Goal: Book appointment/travel/reservation

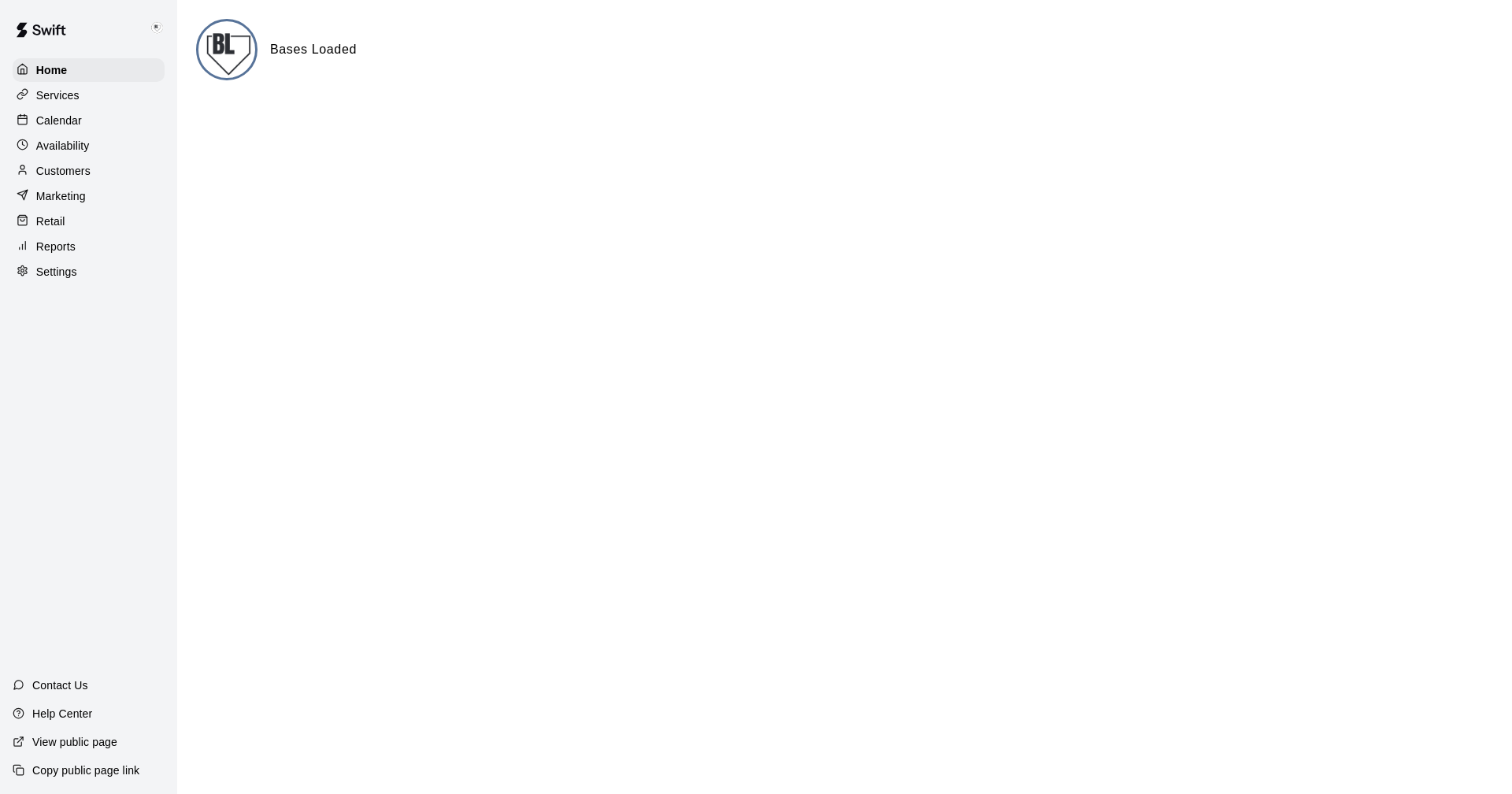
click at [48, 116] on p "Calendar" at bounding box center [59, 121] width 46 height 16
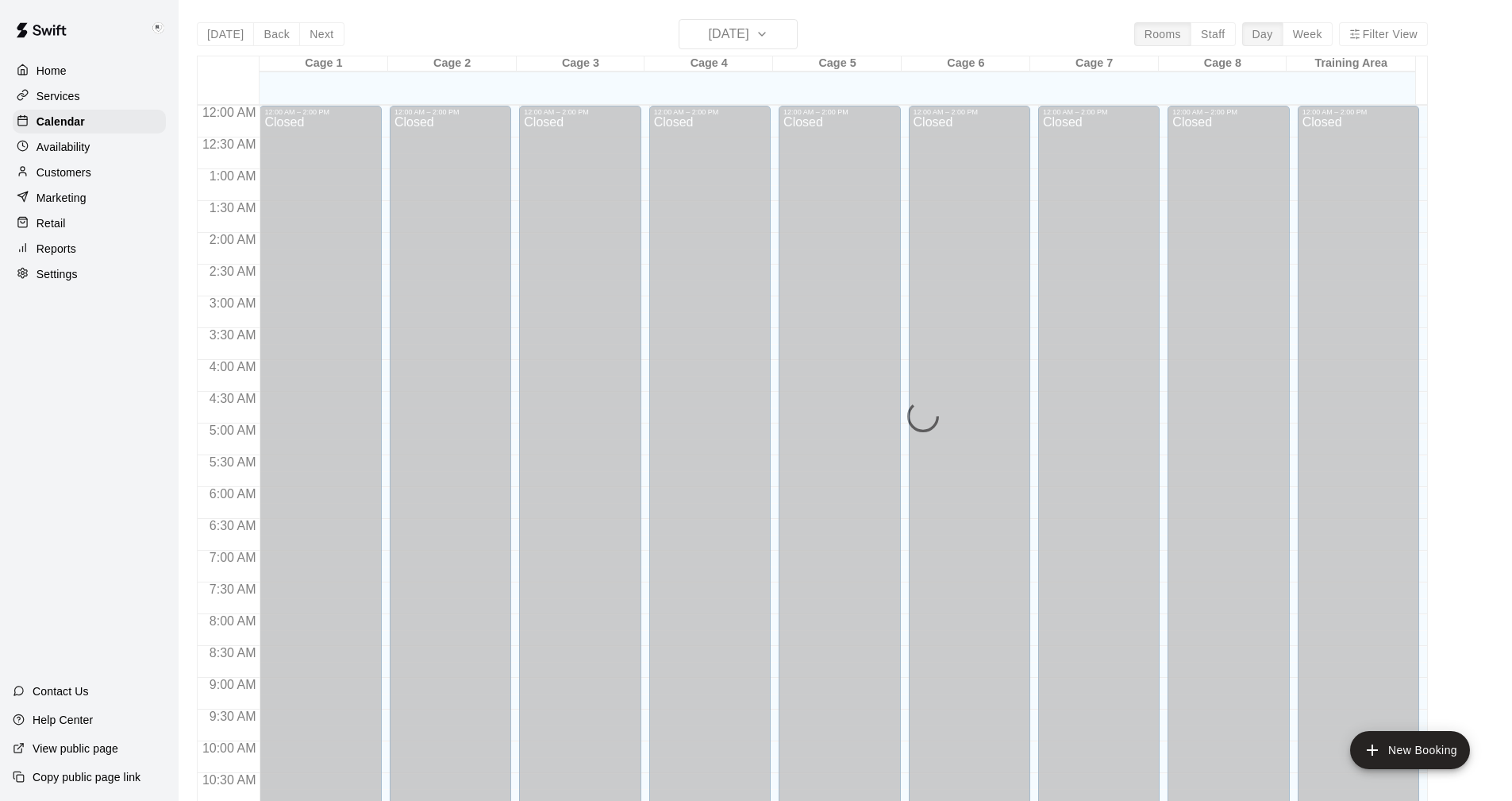
scroll to position [764, 0]
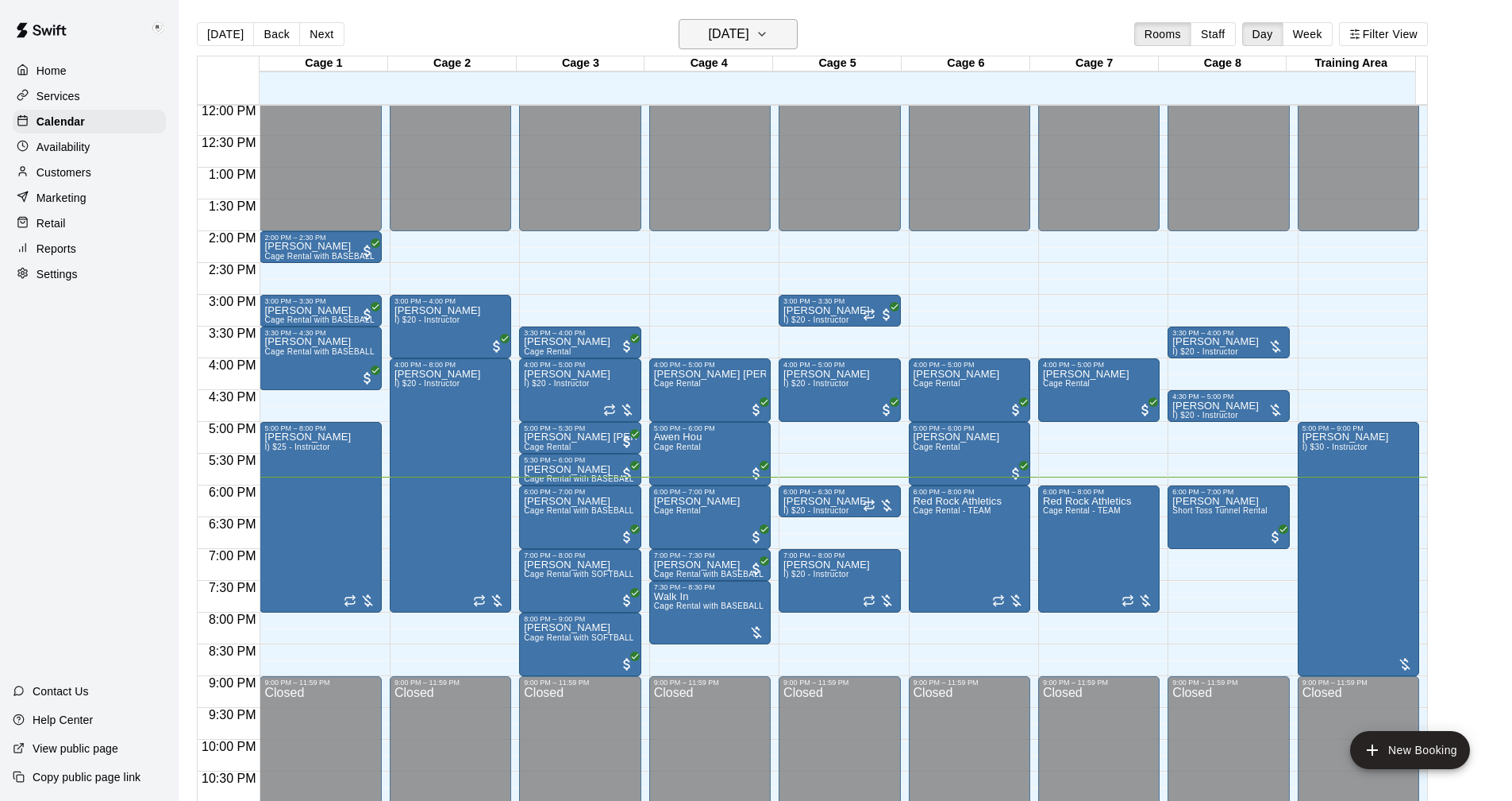
click at [768, 37] on icon "button" at bounding box center [762, 34] width 13 height 19
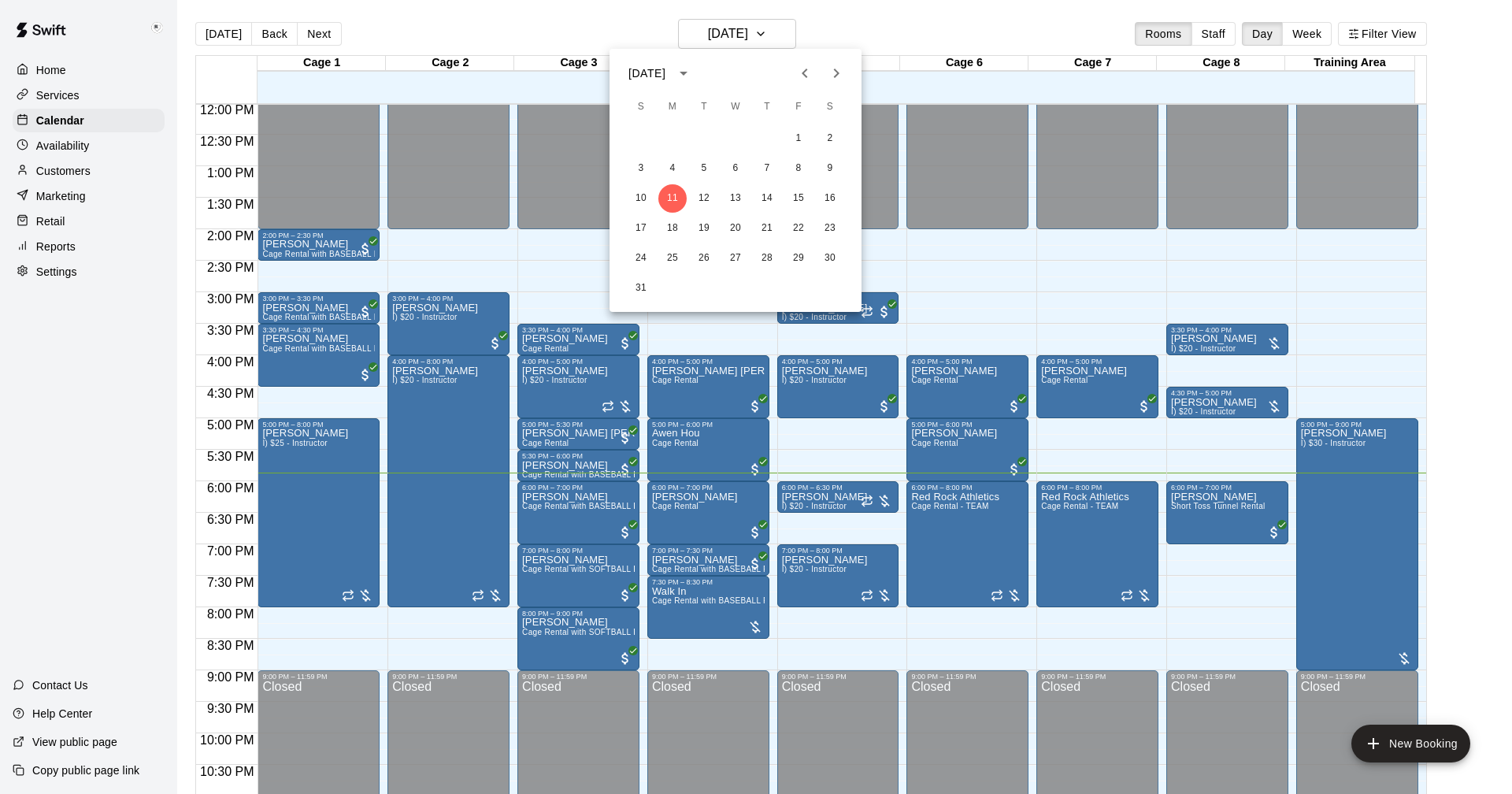
click at [796, 71] on icon "Previous month" at bounding box center [804, 73] width 19 height 19
click at [675, 254] on button "28" at bounding box center [672, 257] width 28 height 28
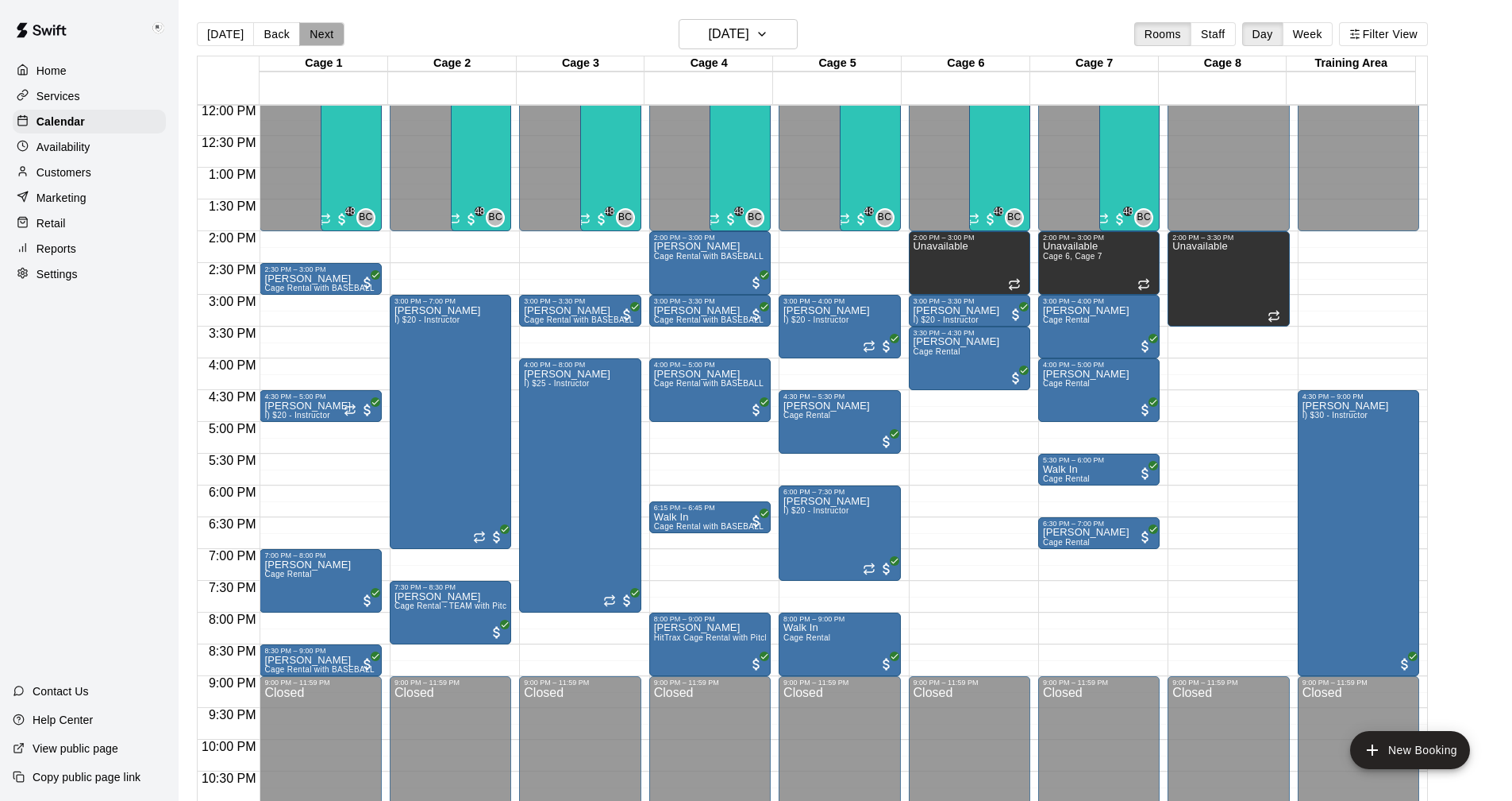
click at [307, 31] on button "Next" at bounding box center [322, 34] width 45 height 24
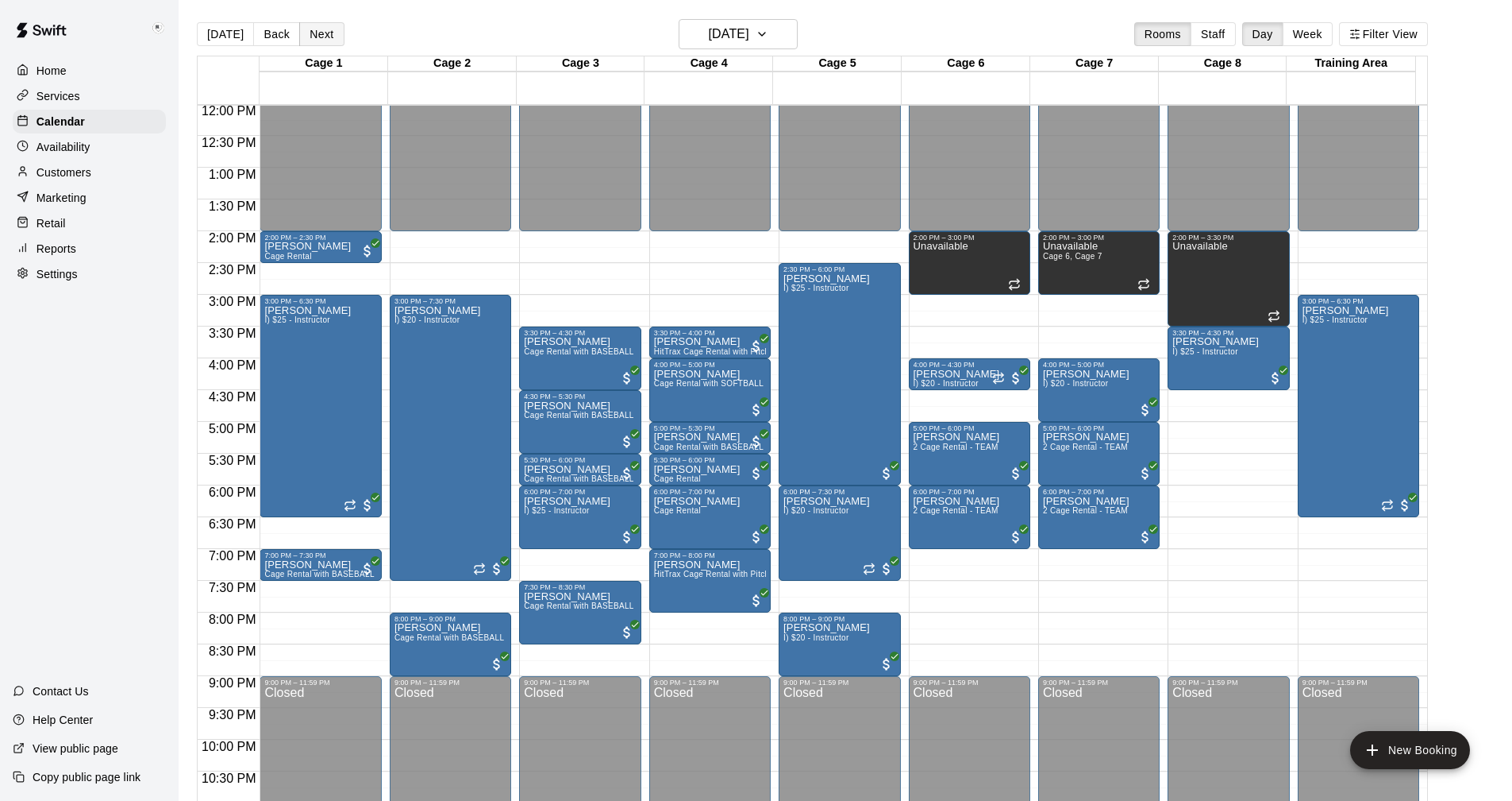
click at [321, 29] on button "Next" at bounding box center [322, 34] width 45 height 24
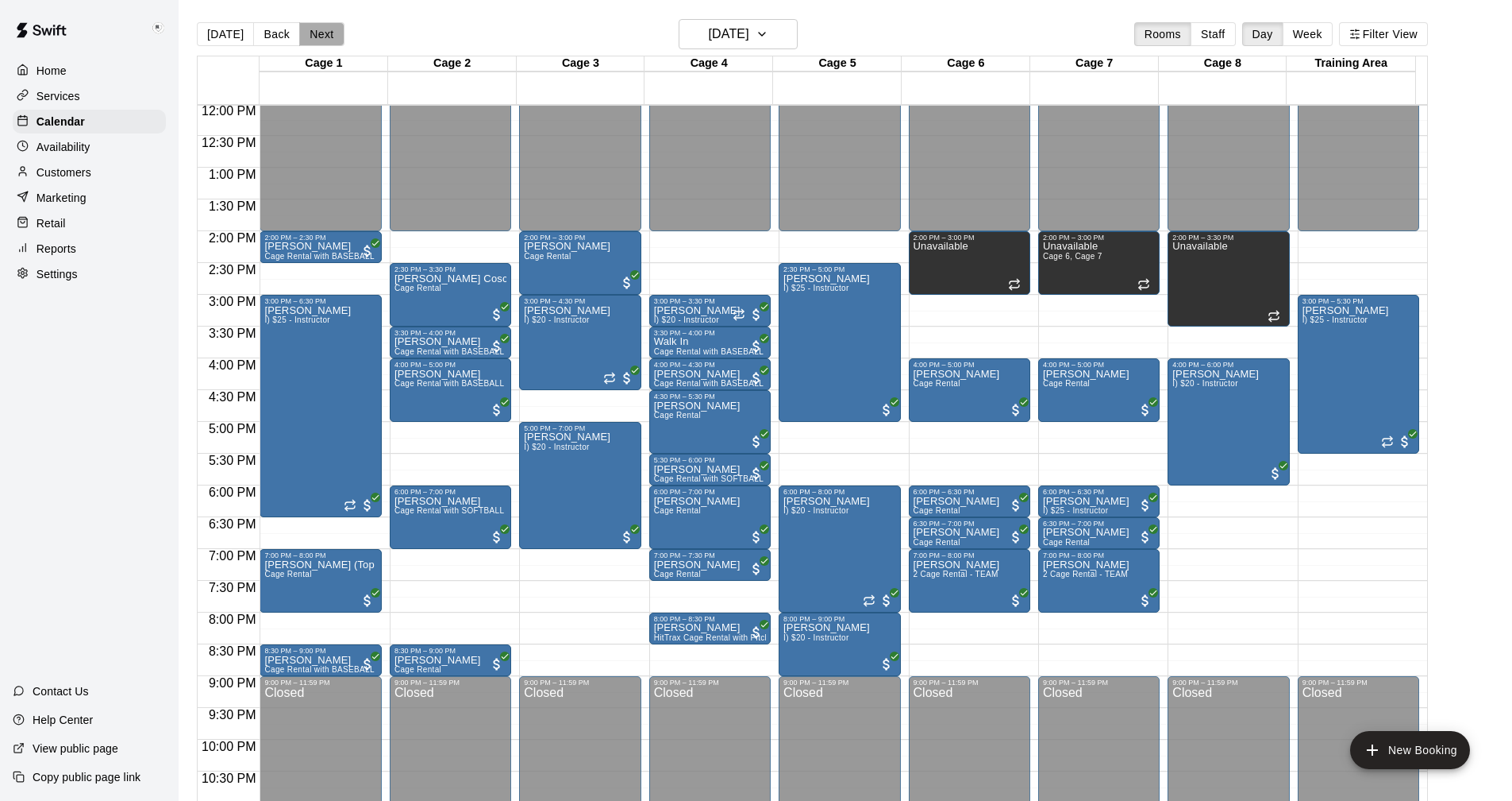
click at [309, 32] on button "Next" at bounding box center [322, 34] width 45 height 24
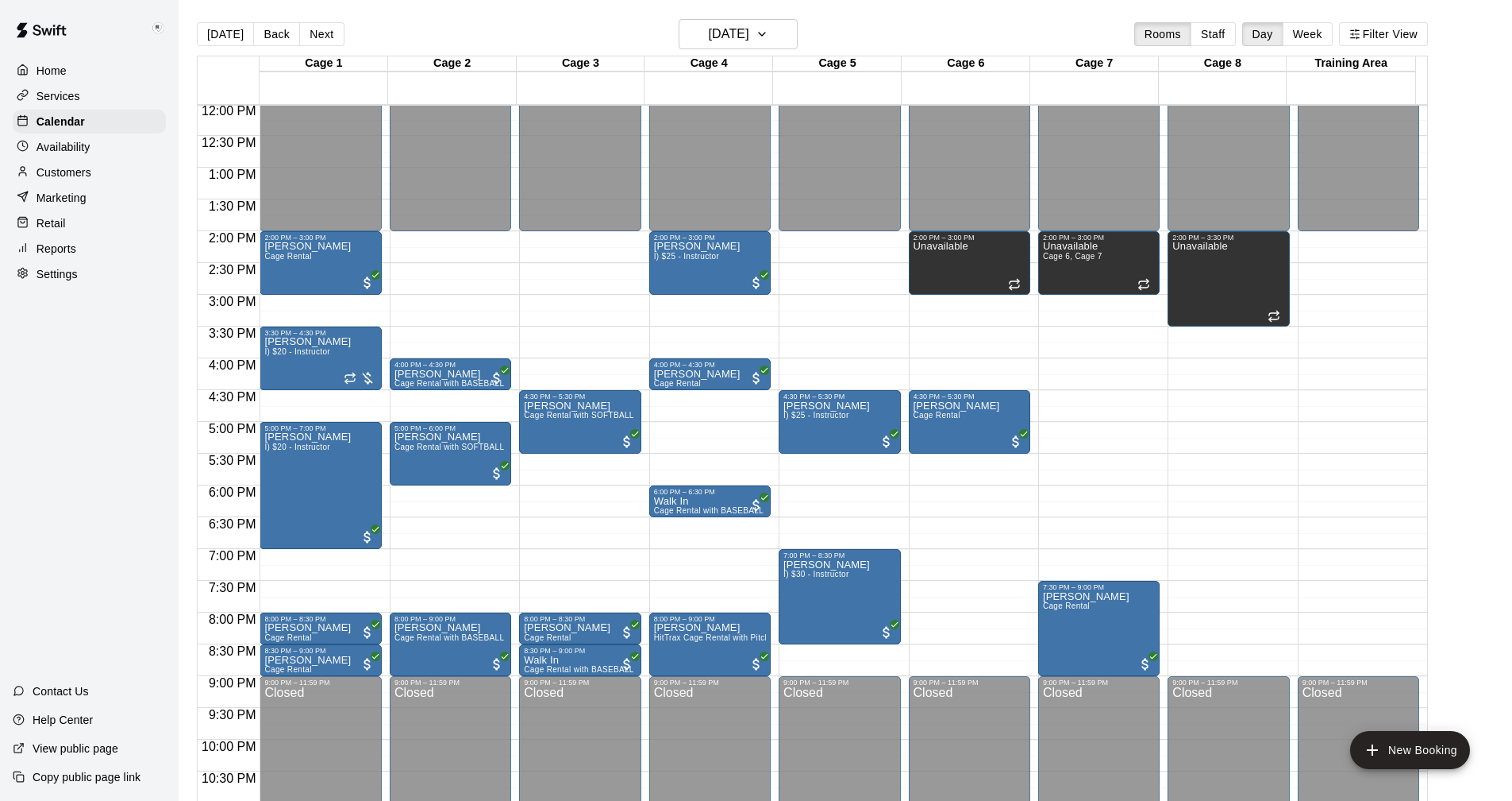
click at [310, 29] on button "Next" at bounding box center [322, 34] width 45 height 24
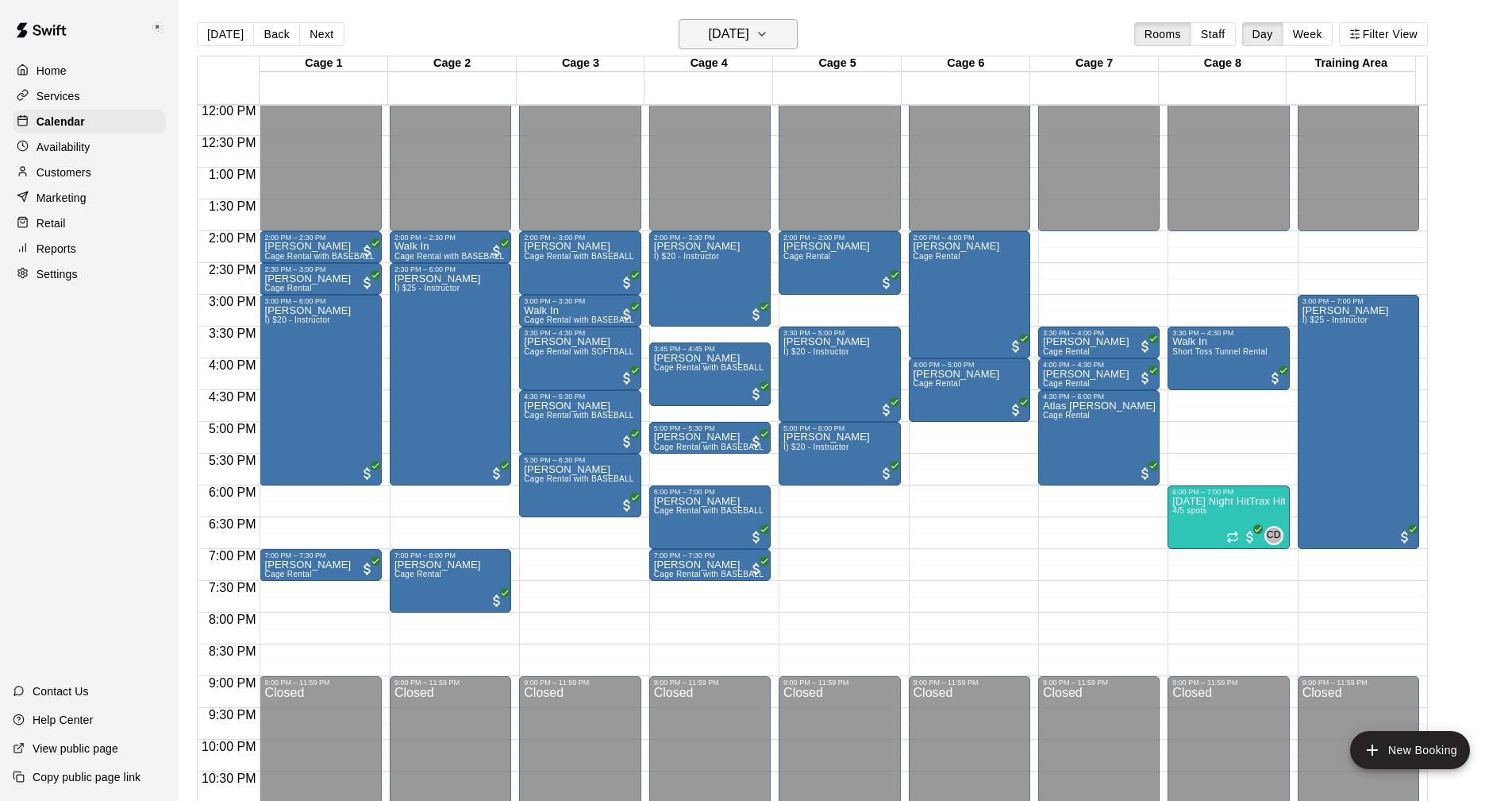
click at [768, 33] on icon "button" at bounding box center [762, 34] width 13 height 19
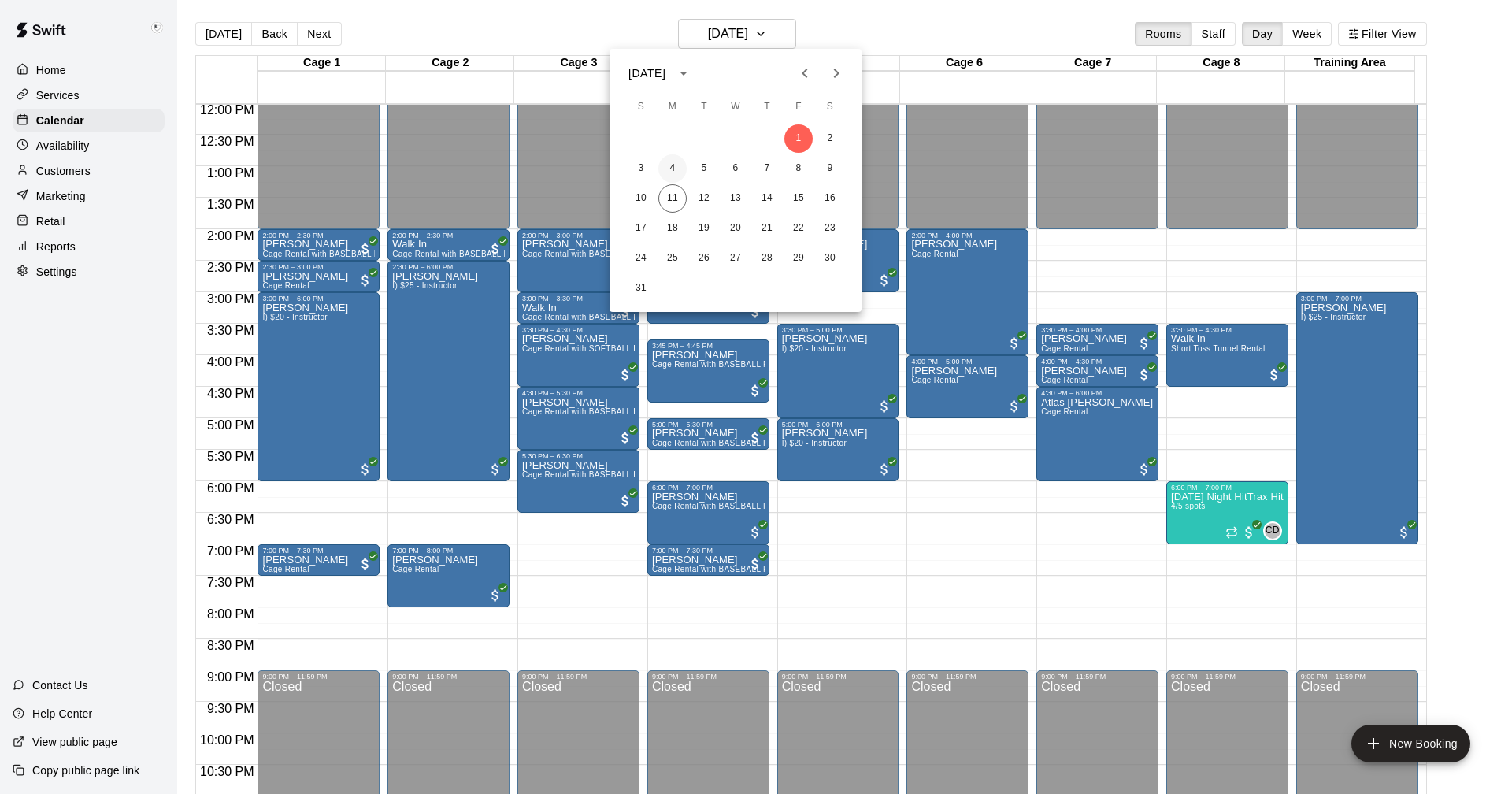
click at [671, 167] on button "4" at bounding box center [672, 168] width 28 height 28
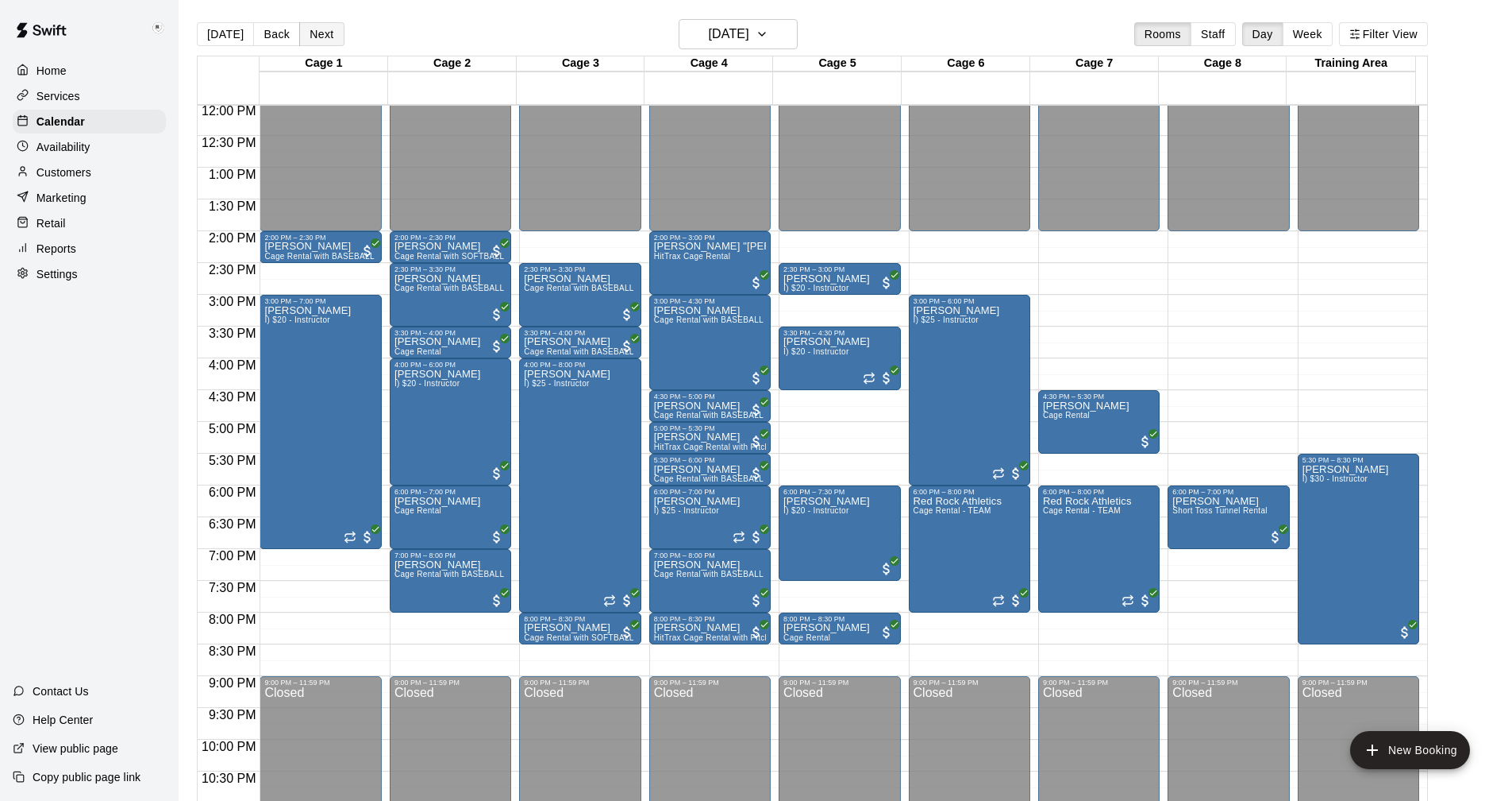
click at [314, 30] on button "Next" at bounding box center [322, 34] width 45 height 24
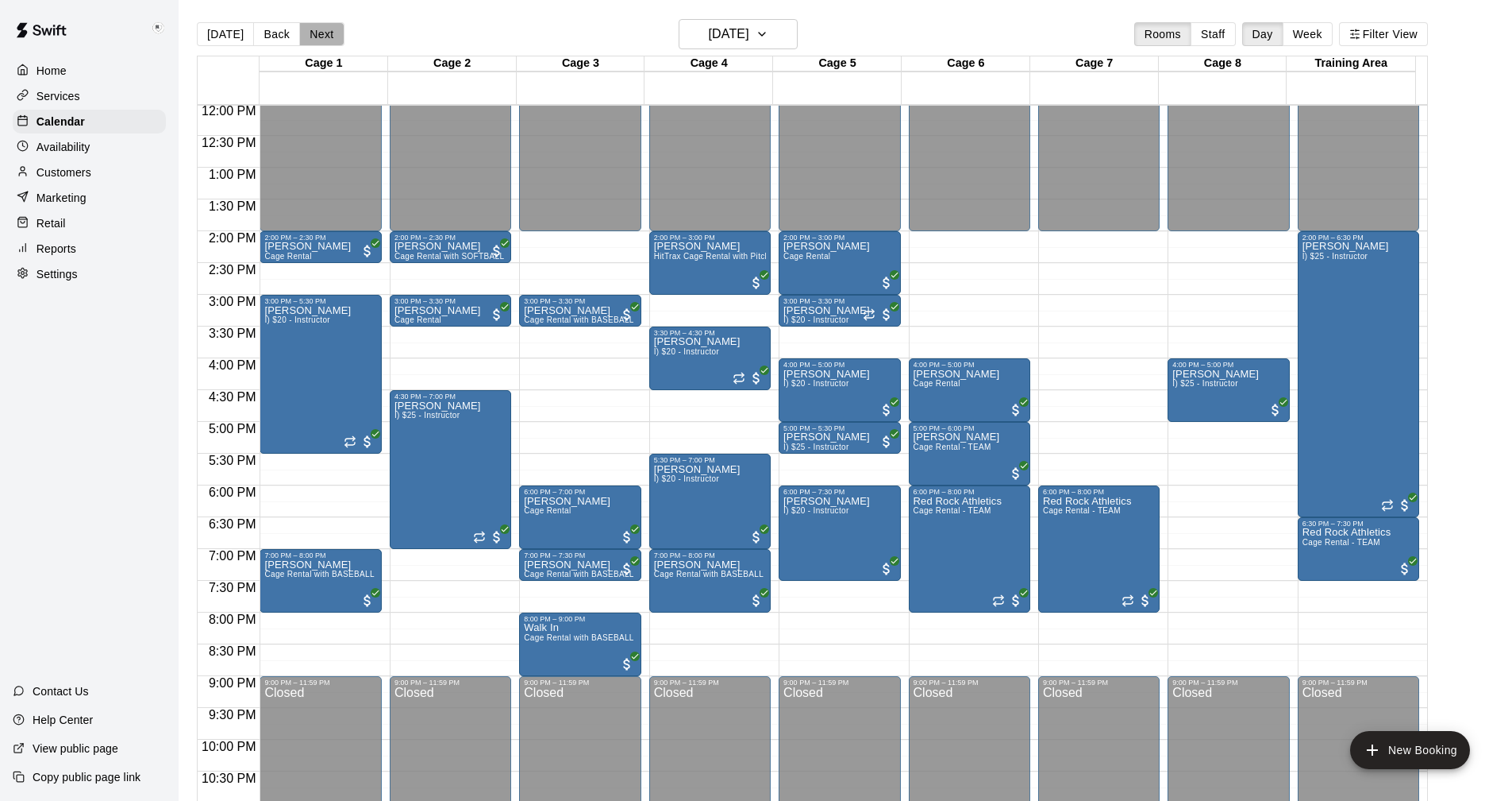
drag, startPoint x: 310, startPoint y: 23, endPoint x: 374, endPoint y: 152, distance: 144.0
click at [310, 23] on button "Next" at bounding box center [322, 34] width 45 height 24
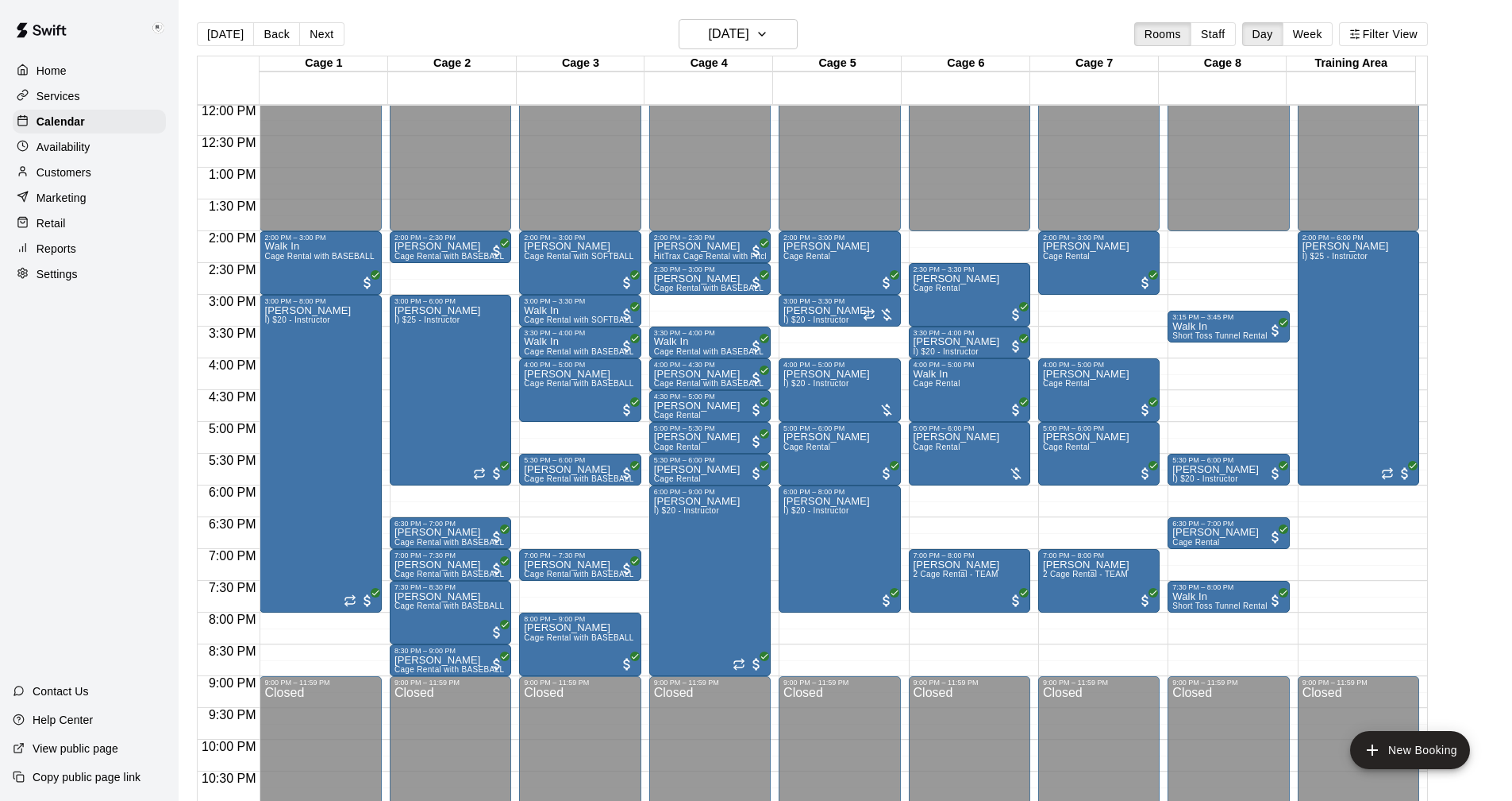
drag, startPoint x: 318, startPoint y: 31, endPoint x: 369, endPoint y: 119, distance: 101.7
click at [318, 31] on button "Next" at bounding box center [322, 34] width 45 height 24
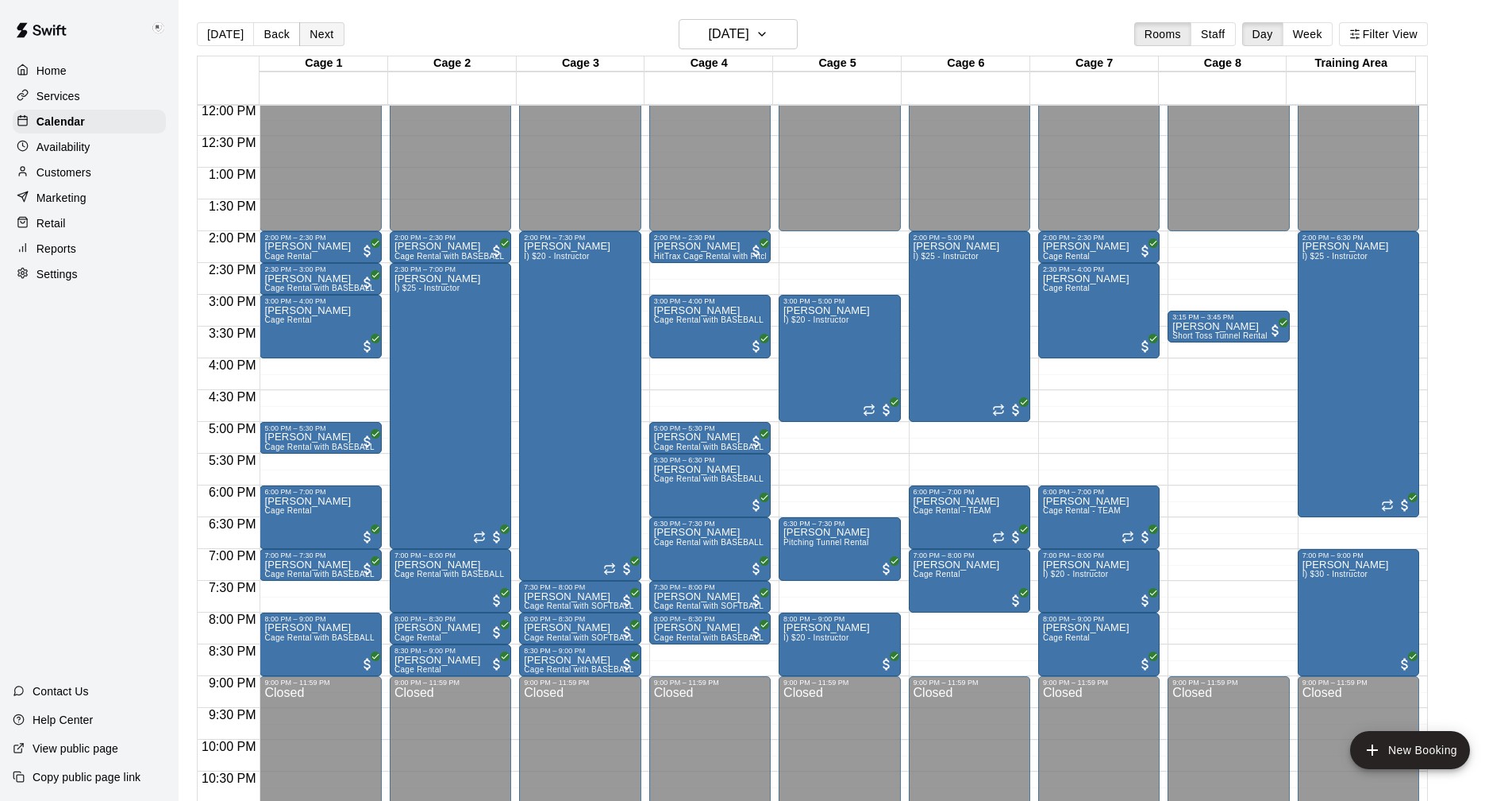
click at [318, 33] on button "Next" at bounding box center [322, 34] width 45 height 24
